Goal: Navigation & Orientation: Find specific page/section

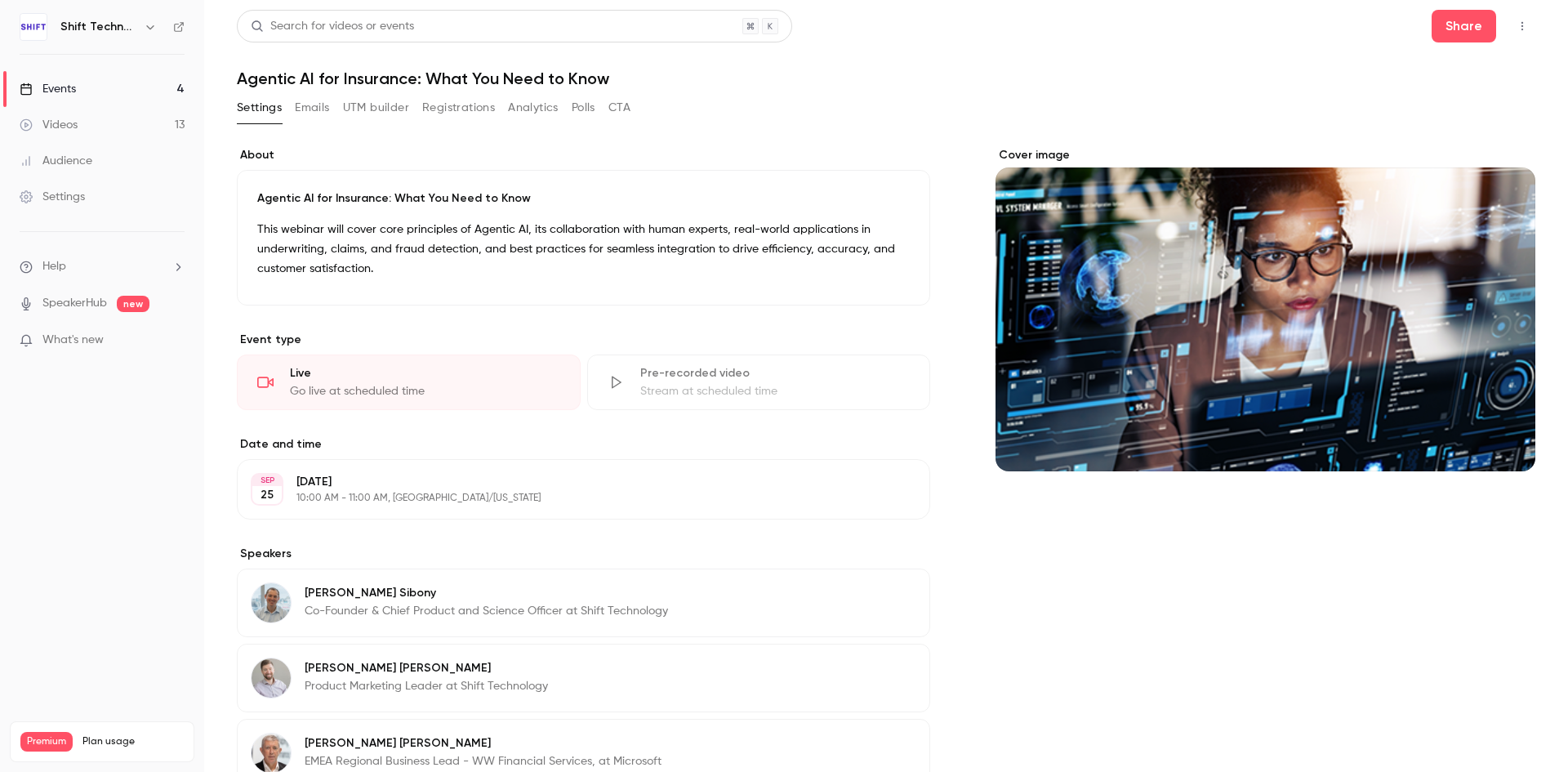
click at [60, 84] on div "Events" at bounding box center [47, 89] width 56 height 17
